Goal: Check status

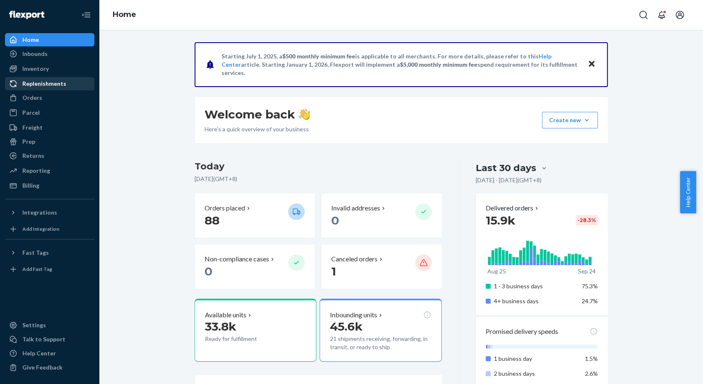
click at [38, 86] on div "Replenishments" at bounding box center [44, 83] width 44 height 8
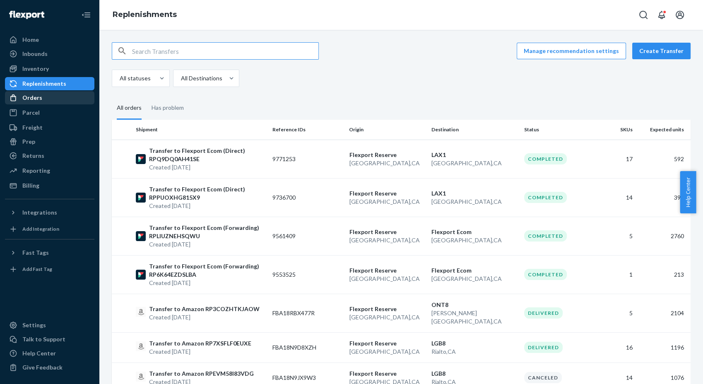
click at [35, 96] on div "Orders" at bounding box center [32, 98] width 20 height 8
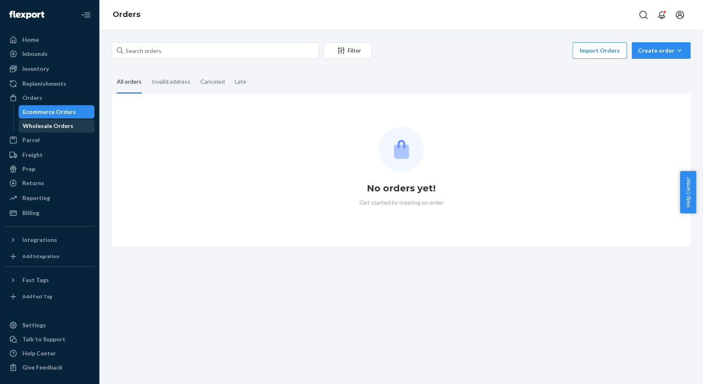
click at [49, 124] on div "Wholesale Orders" at bounding box center [48, 126] width 50 height 8
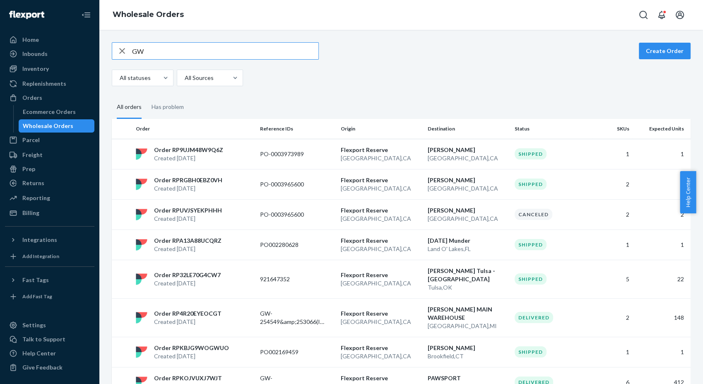
type input "GW"
click at [57, 127] on div "Wholesale Orders" at bounding box center [48, 126] width 50 height 8
click at [160, 54] on input "GW" at bounding box center [225, 51] width 186 height 17
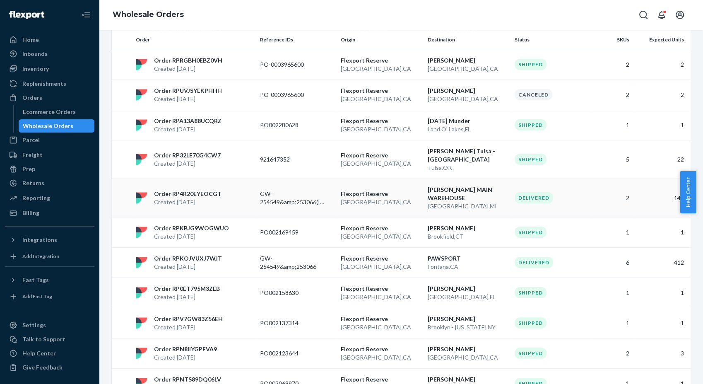
scroll to position [184, 0]
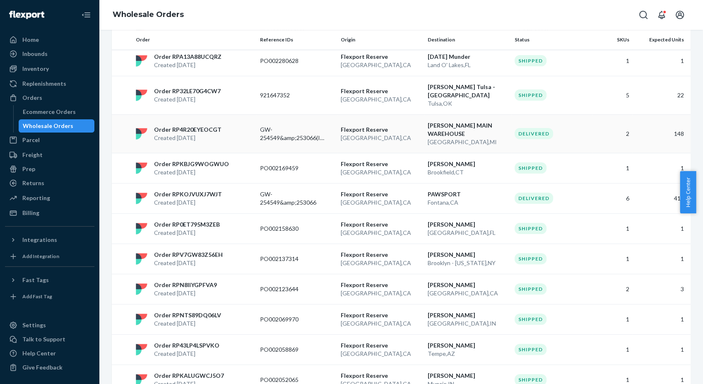
click at [409, 125] on p "Flexport Reserve" at bounding box center [381, 129] width 80 height 8
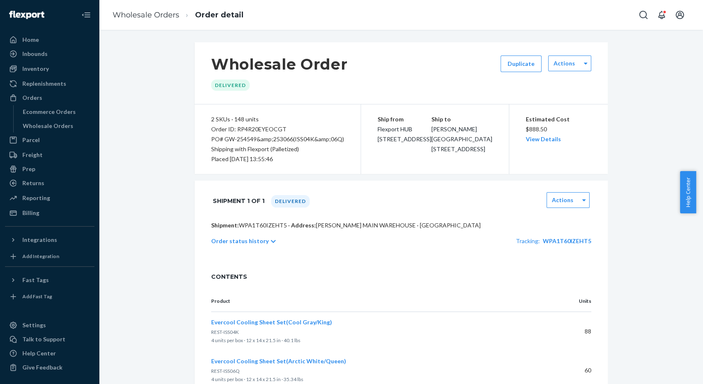
drag, startPoint x: 275, startPoint y: 157, endPoint x: 194, endPoint y: 118, distance: 90.1
click at [194, 118] on div "2 SKUs · 148 units Order ID: RP4R20EYEOCGT PO# GW-254549&amp;253066(ISS04K&amp;…" at bounding box center [277, 139] width 166 height 70
click at [471, 99] on div "Wholesale Order Delivered Duplicate Actions" at bounding box center [400, 73] width 413 height 62
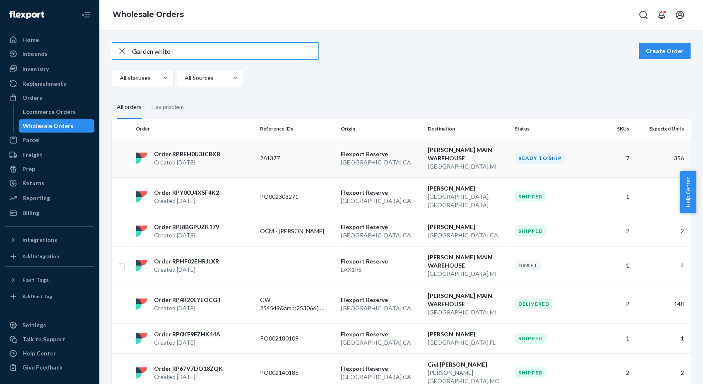
type input "Garden white"
click at [299, 161] on p "261377" at bounding box center [293, 158] width 66 height 8
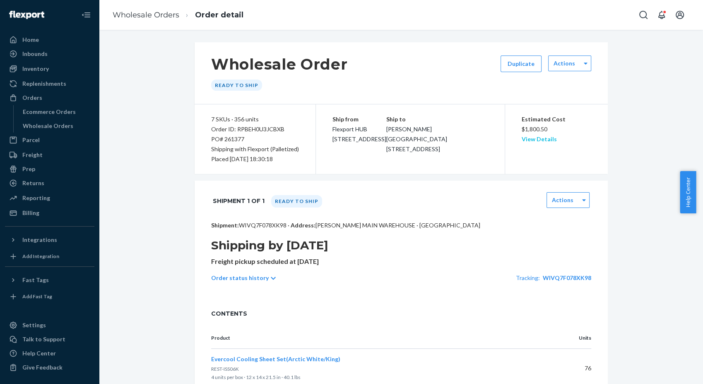
click at [535, 141] on link "View Details" at bounding box center [538, 138] width 35 height 7
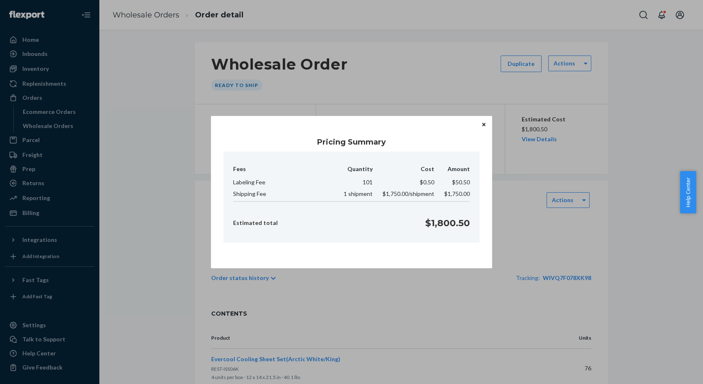
click at [480, 124] on button "Close" at bounding box center [483, 124] width 8 height 9
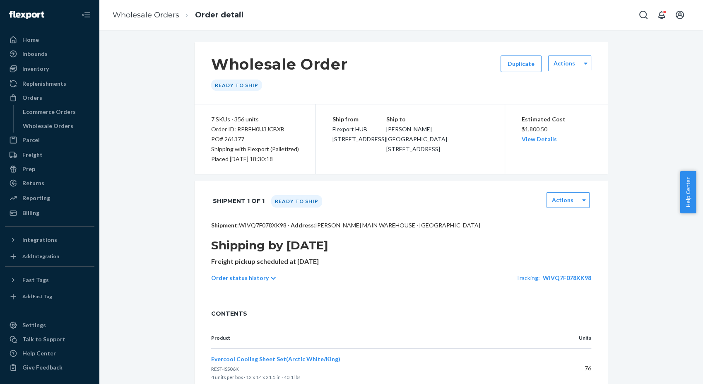
drag, startPoint x: 206, startPoint y: 247, endPoint x: 412, endPoint y: 264, distance: 206.9
click at [412, 264] on div "Shipment: WIVQ7F078XK98 · Address: [PERSON_NAME][GEOGRAPHIC_DATA] · [GEOGRAPHIC…" at bounding box center [400, 260] width 413 height 78
drag, startPoint x: 397, startPoint y: 298, endPoint x: 378, endPoint y: 301, distance: 19.3
click at [398, 298] on div "Shipment: WIVQ7F078XK98 · Address: [PERSON_NAME][GEOGRAPHIC_DATA] · [GEOGRAPHIC…" at bounding box center [400, 260] width 413 height 78
click at [271, 278] on icon at bounding box center [273, 277] width 5 height 3
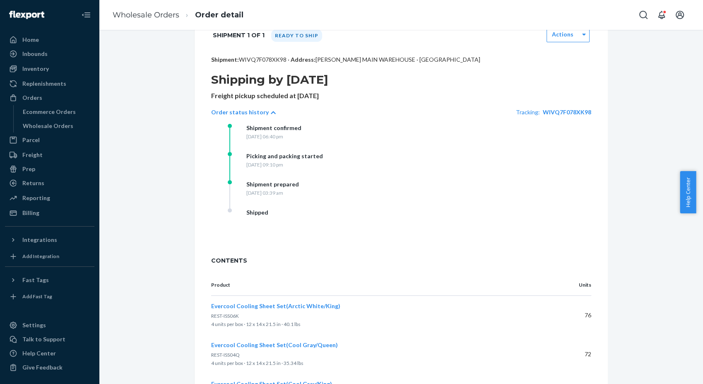
scroll to position [149, 0]
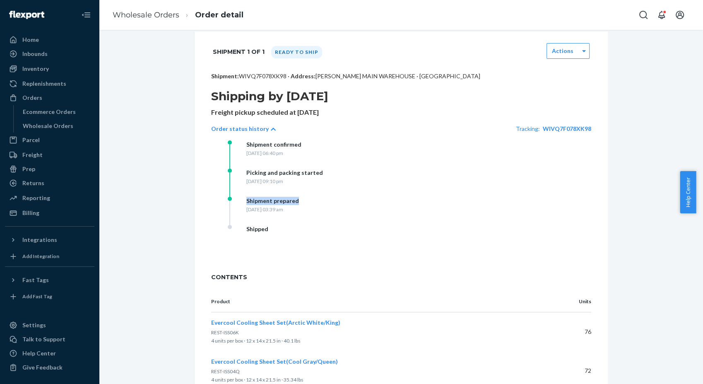
drag, startPoint x: 240, startPoint y: 202, endPoint x: 363, endPoint y: 202, distance: 122.9
click at [363, 202] on div "Shipment prepared [DATE] 03:39 am" at bounding box center [311, 211] width 166 height 28
drag, startPoint x: 363, startPoint y: 202, endPoint x: 291, endPoint y: 217, distance: 73.2
click at [291, 217] on div "Shipment prepared [DATE] 03:39 am" at bounding box center [311, 211] width 166 height 28
drag, startPoint x: 291, startPoint y: 217, endPoint x: 282, endPoint y: 239, distance: 23.9
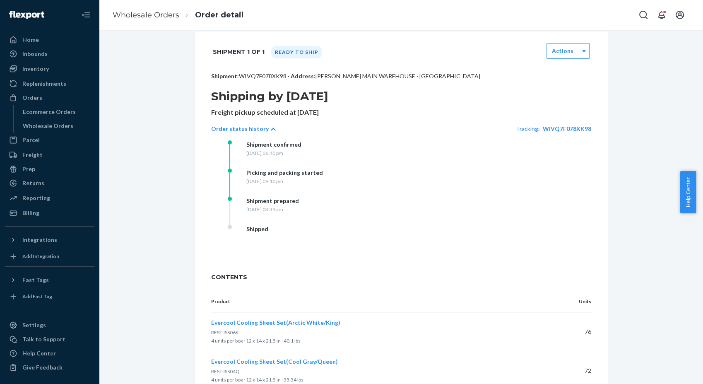
click at [283, 232] on div "Shipped" at bounding box center [311, 239] width 166 height 28
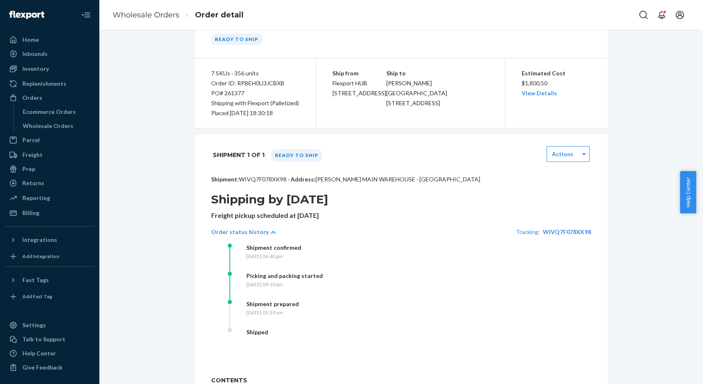
scroll to position [0, 0]
